Goal: Check status

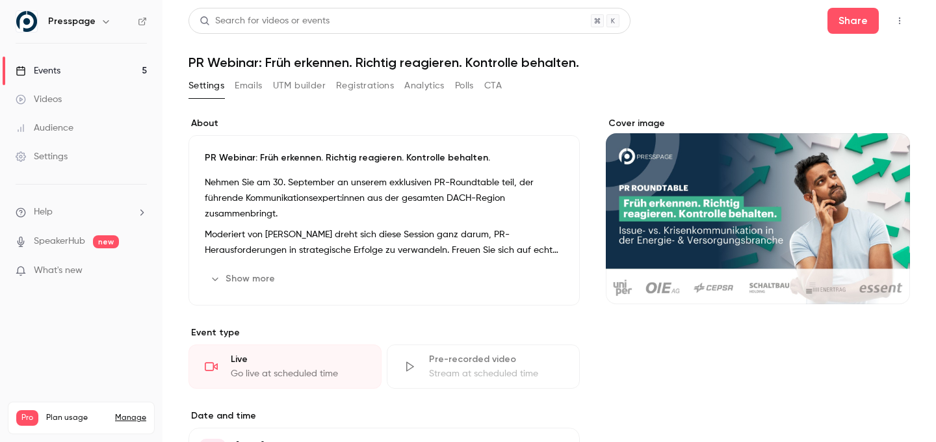
click at [375, 90] on button "Registrations" at bounding box center [365, 85] width 58 height 21
